Goal: Consume media (video, audio): Consume media (video, audio)

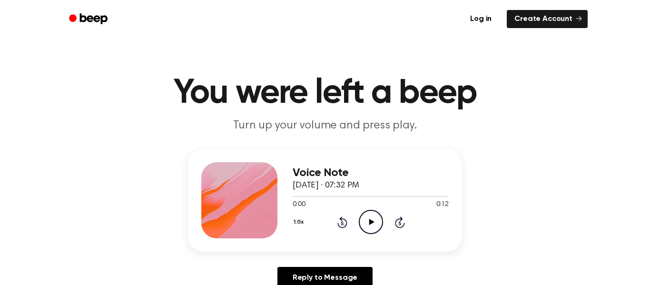
click at [380, 211] on icon "Play Audio" at bounding box center [371, 222] width 24 height 24
click at [369, 235] on div "Voice Note [DATE] · 07:32 PM 0:00 0:11 Your browser does not support the [objec…" at bounding box center [370, 200] width 156 height 76
click at [376, 221] on icon "Play Audio" at bounding box center [371, 222] width 24 height 24
click at [346, 218] on icon "Rewind 5 seconds" at bounding box center [342, 222] width 10 height 12
click at [370, 236] on div "Voice Note September 24, 2025 · 07:31 PM 0:00 0:10 Your browser does not suppor…" at bounding box center [370, 200] width 156 height 76
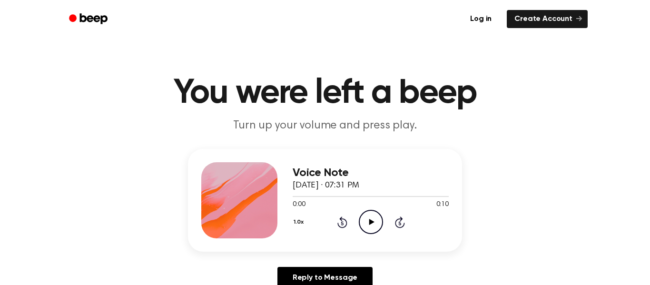
click at [375, 223] on icon "Play Audio" at bounding box center [371, 222] width 24 height 24
click at [367, 194] on div at bounding box center [370, 196] width 156 height 8
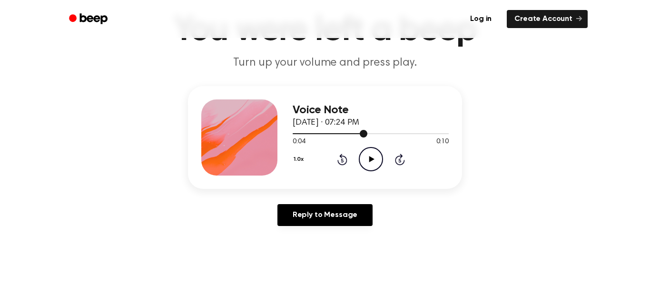
scroll to position [64, 0]
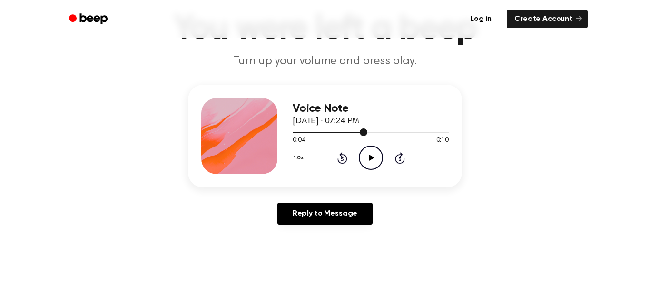
click at [371, 159] on icon at bounding box center [371, 158] width 5 height 6
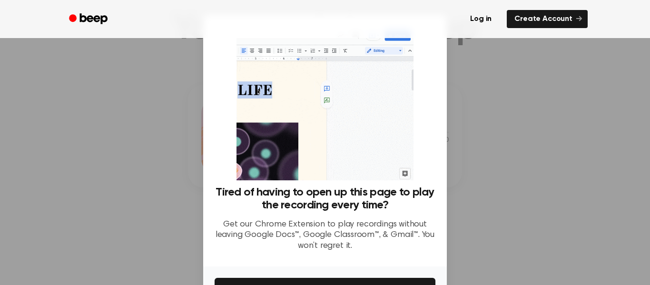
click at [521, 107] on div at bounding box center [325, 142] width 650 height 285
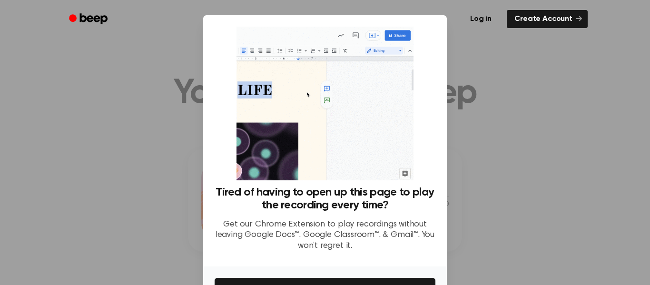
click at [475, 91] on div at bounding box center [325, 142] width 650 height 285
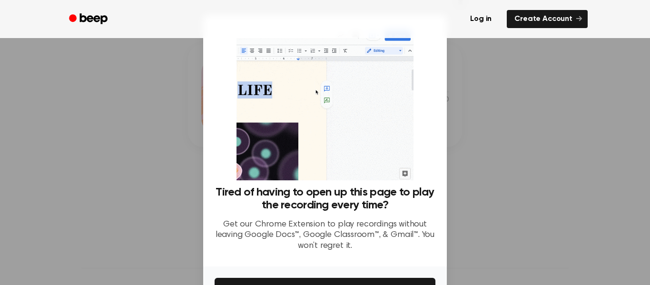
scroll to position [111, 0]
click at [431, 278] on button "Get It Now" at bounding box center [324, 288] width 221 height 21
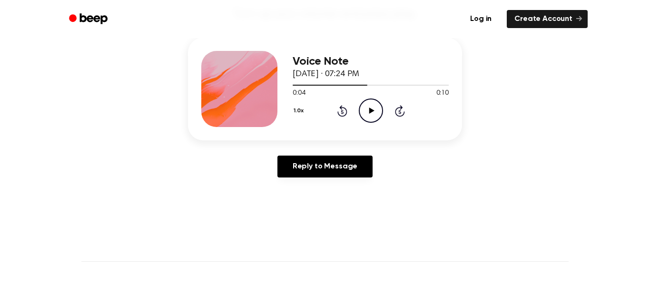
click at [380, 112] on icon "Play Audio" at bounding box center [371, 110] width 24 height 24
